Goal: Transaction & Acquisition: Register for event/course

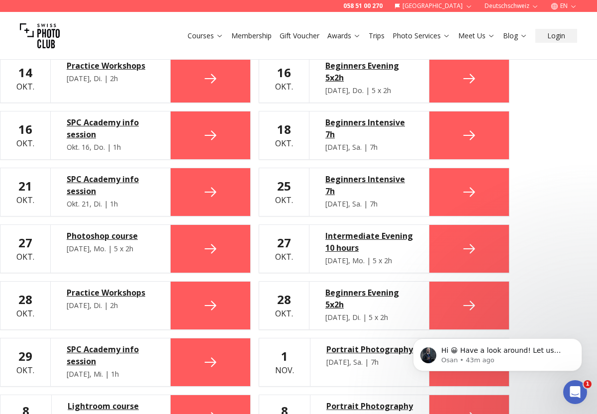
scroll to position [625, 0]
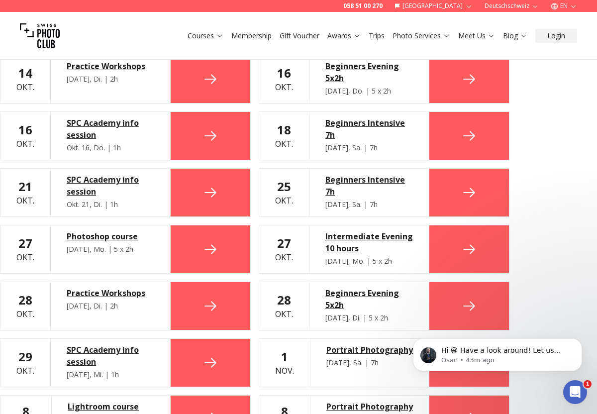
click at [340, 121] on div "Beginners Intensive 7h" at bounding box center [370, 129] width 88 height 24
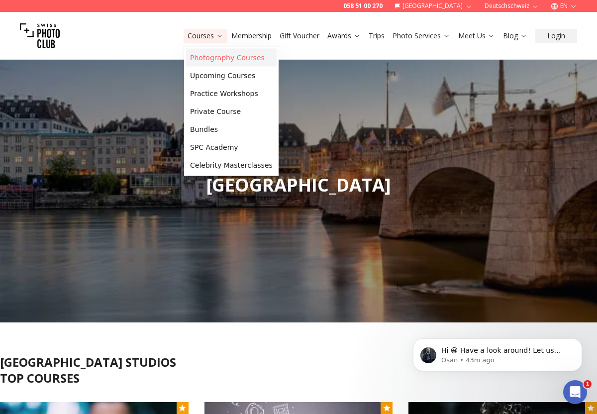
click at [218, 55] on link "Photography Courses" at bounding box center [231, 58] width 91 height 18
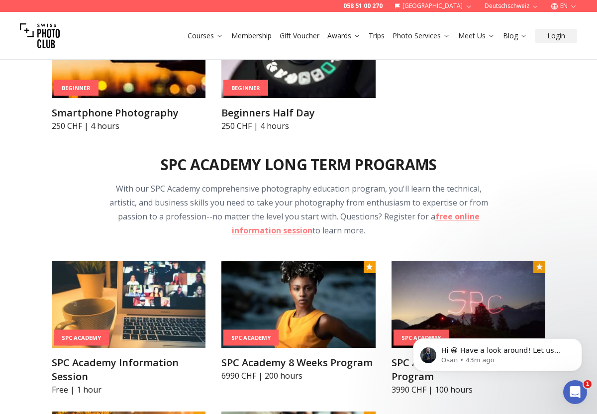
scroll to position [839, 0]
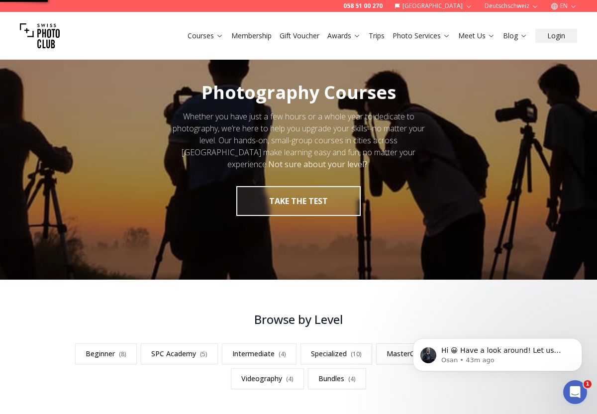
scroll to position [13, 0]
